Goal: Task Accomplishment & Management: Manage account settings

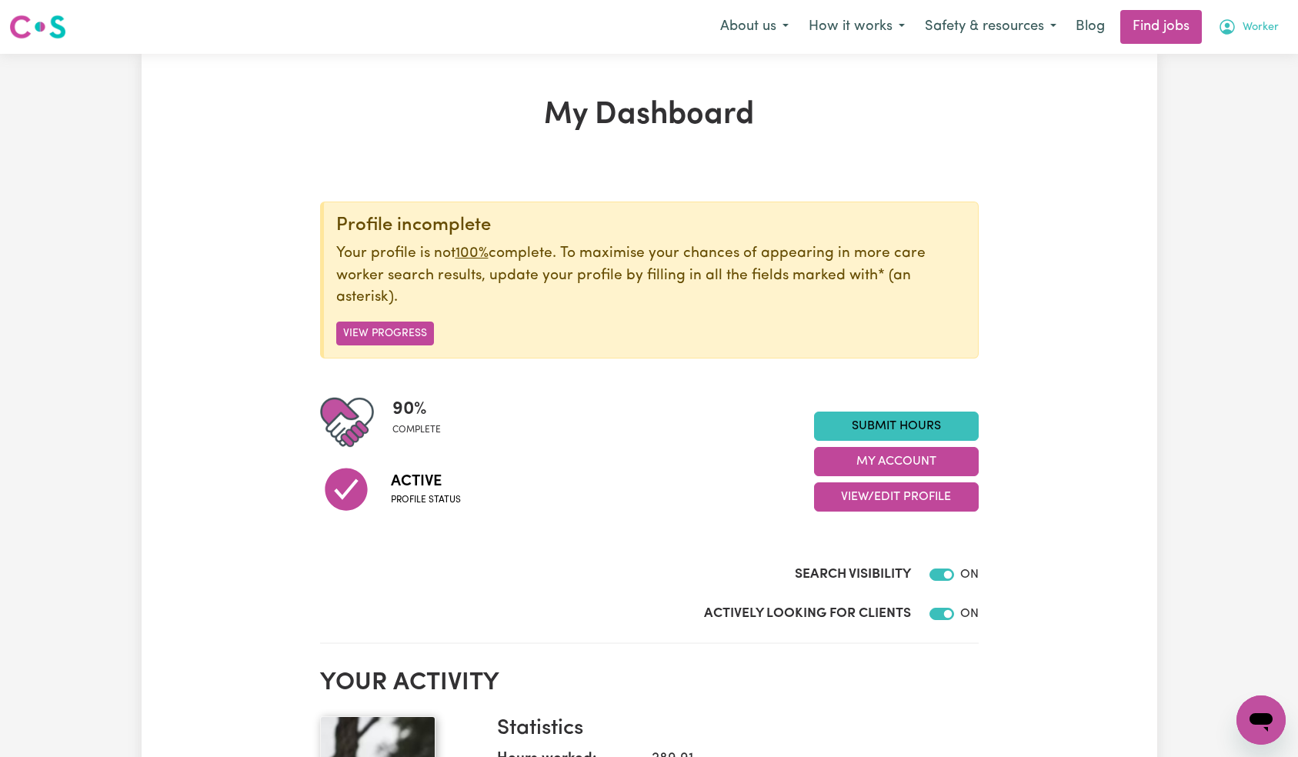
click at [1245, 33] on span "Worker" at bounding box center [1260, 27] width 36 height 17
click at [1226, 122] on link "Logout" at bounding box center [1227, 117] width 122 height 29
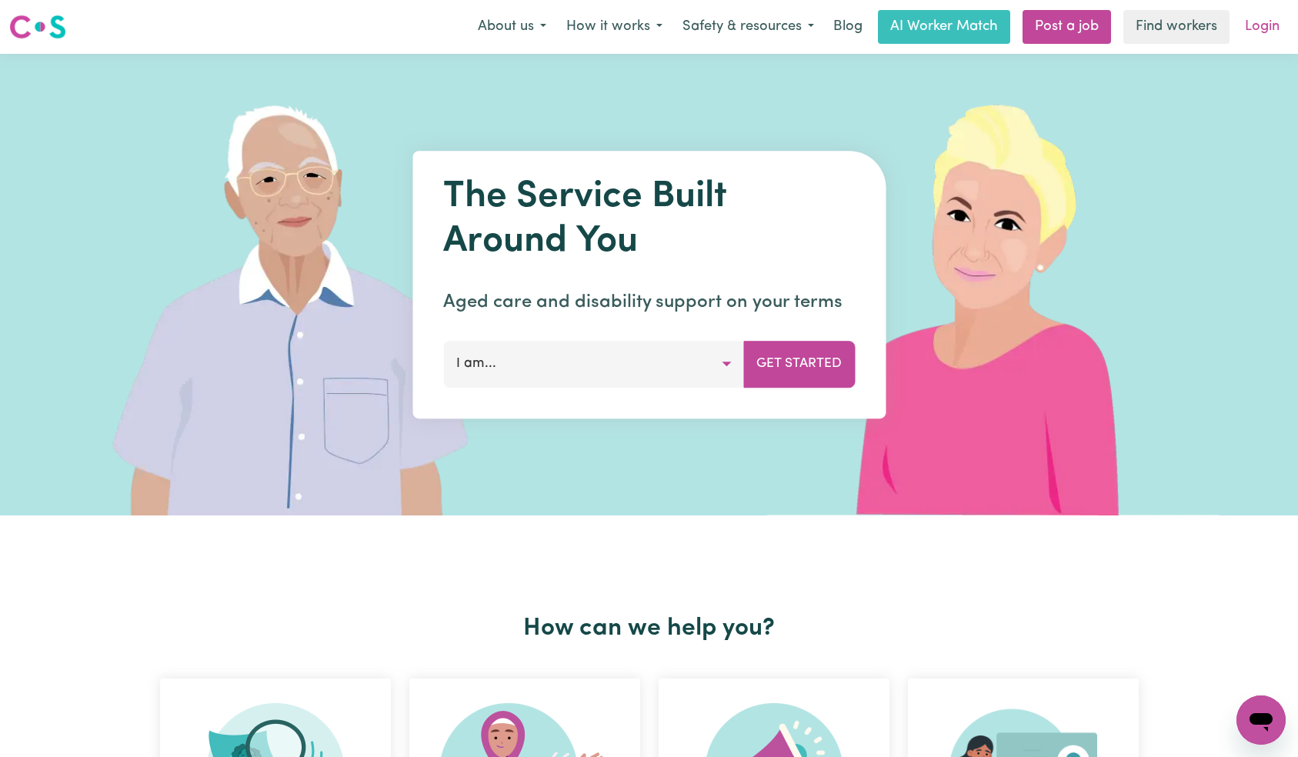
click at [1265, 15] on link "Login" at bounding box center [1261, 27] width 53 height 34
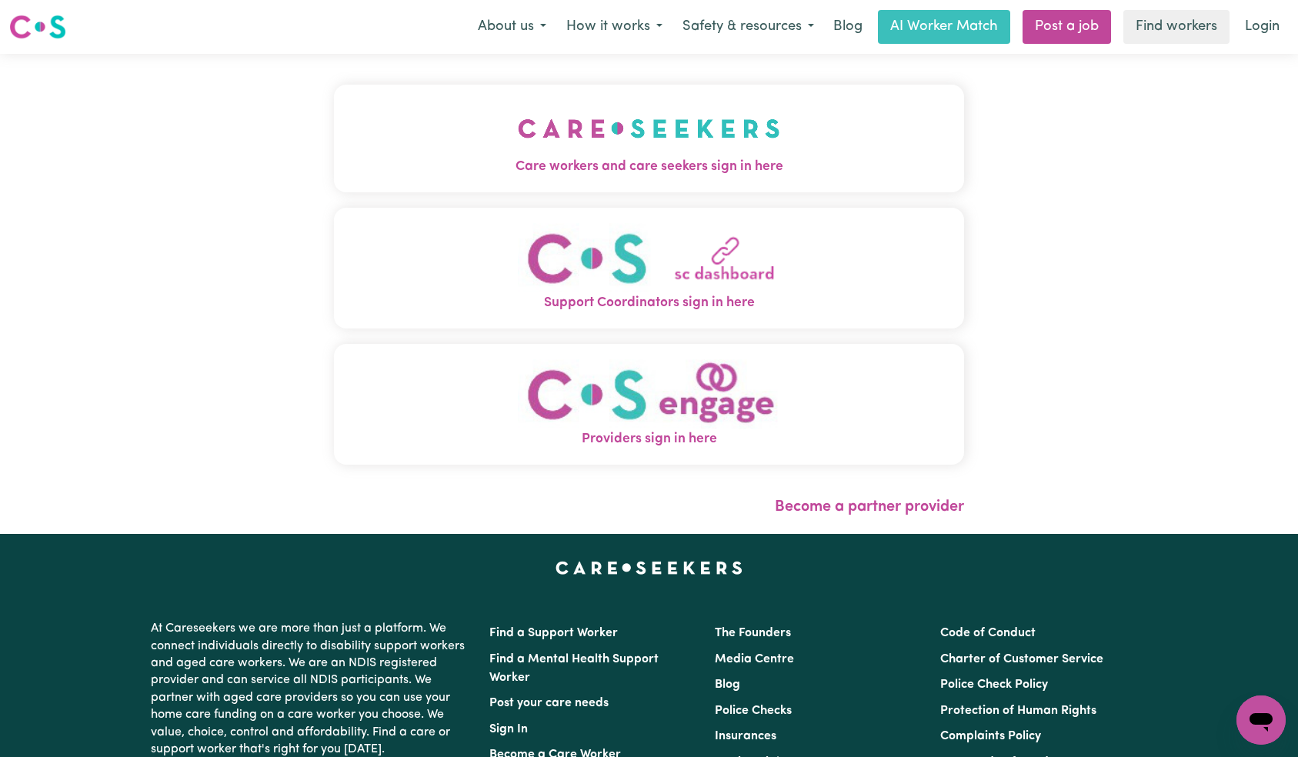
drag, startPoint x: 258, startPoint y: 96, endPoint x: 332, endPoint y: 125, distance: 78.7
click at [334, 96] on button "Care workers and care seekers sign in here" at bounding box center [649, 139] width 631 height 108
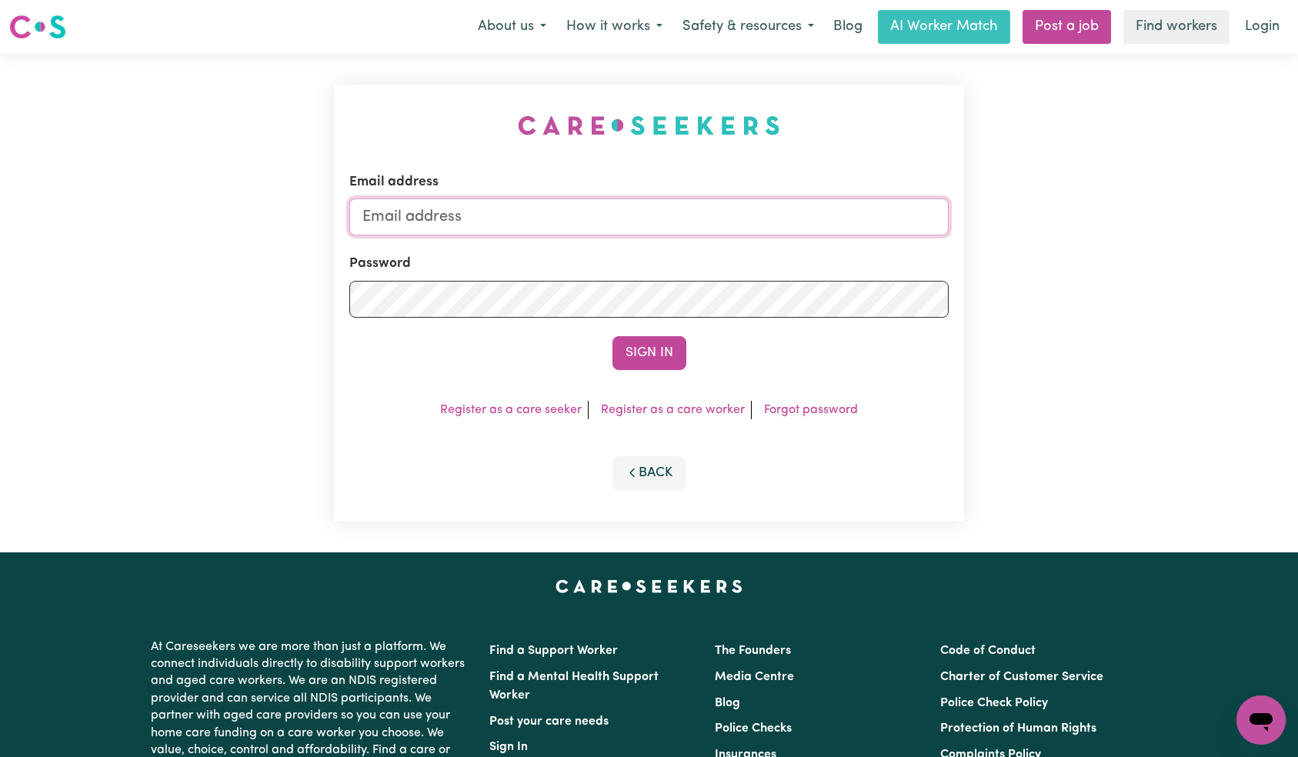
click at [580, 215] on input "Email address" at bounding box center [649, 216] width 600 height 37
click at [529, 207] on input "[EMAIL_ADDRESS][DOMAIN_NAME]" at bounding box center [649, 216] width 600 height 37
click at [493, 214] on input "[EMAIL_ADDRESS][DOMAIN_NAME]" at bounding box center [649, 216] width 600 height 37
type input "[EMAIL_ADDRESS][DOMAIN_NAME]"
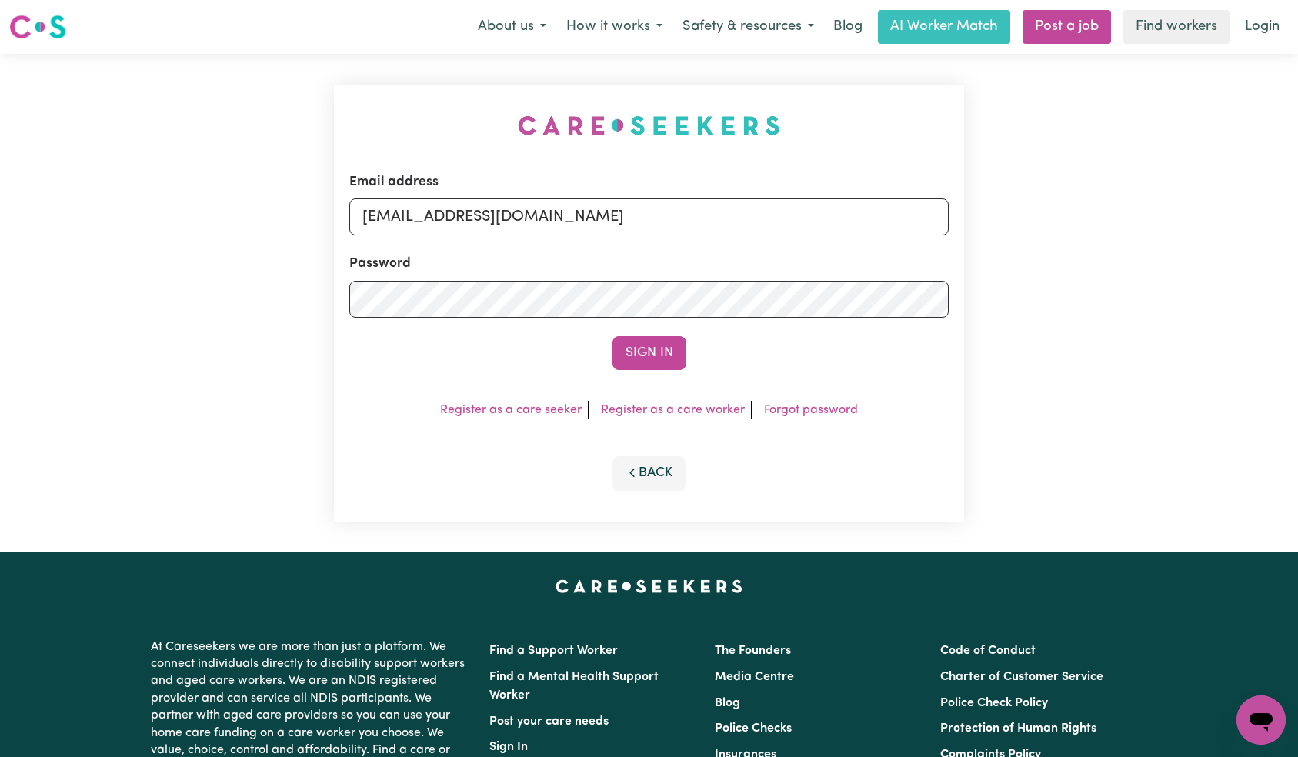
click at [635, 344] on button "Sign In" at bounding box center [649, 353] width 74 height 34
